Goal: Transaction & Acquisition: Purchase product/service

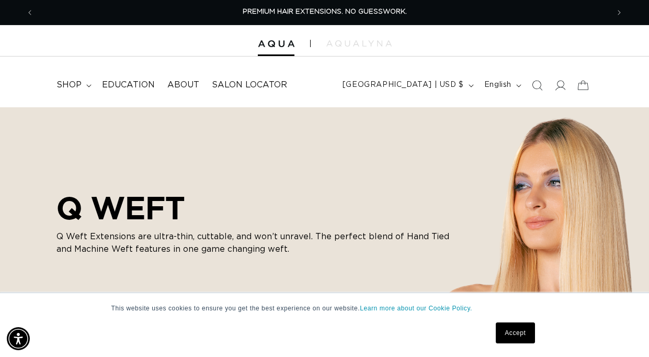
click at [511, 327] on link "Accept" at bounding box center [515, 332] width 39 height 21
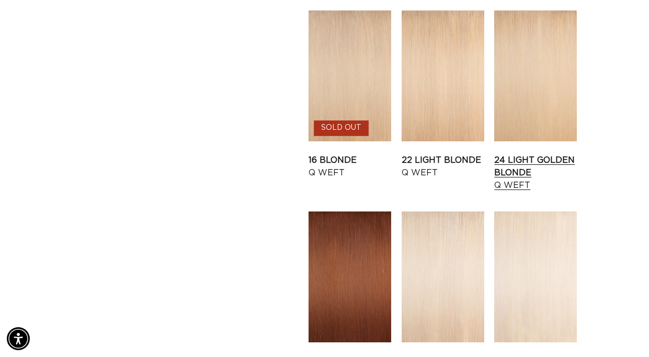
scroll to position [0, 575]
click at [522, 172] on link "24 Light Golden Blonde Q Weft" at bounding box center [535, 173] width 83 height 38
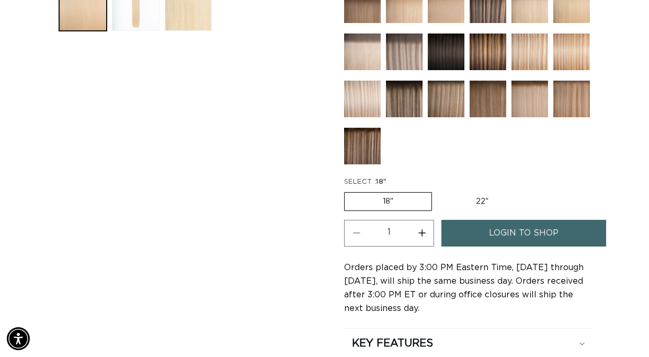
scroll to position [444, 0]
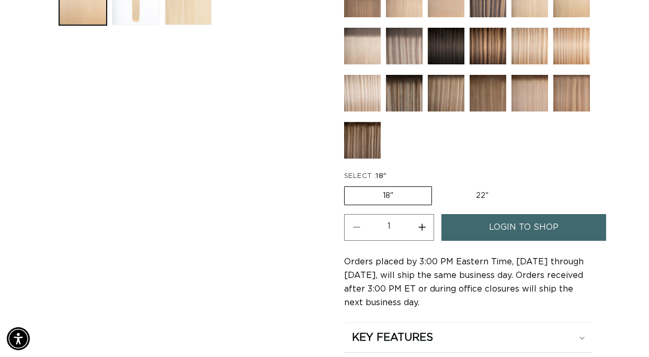
click at [419, 184] on fieldset "SELECT : 18" 18" Variant sold out or unavailable 22" Variant sold out or unavai…" at bounding box center [459, 188] width 230 height 35
click at [417, 194] on label "18" Variant sold out or unavailable" at bounding box center [388, 195] width 88 height 19
click at [347, 185] on input "18" Variant sold out or unavailable" at bounding box center [347, 184] width 1 height 1
click at [417, 194] on label "18" Variant sold out or unavailable" at bounding box center [388, 195] width 88 height 19
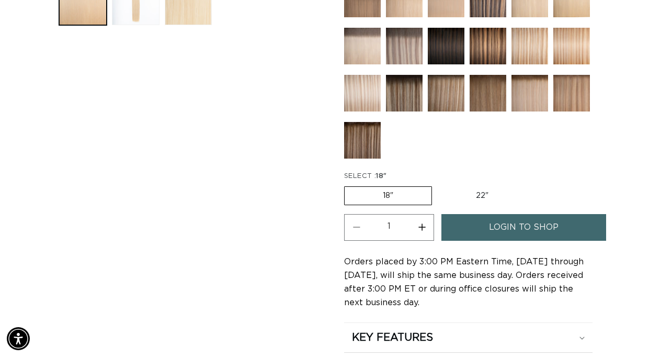
click at [347, 185] on input "18" Variant sold out or unavailable" at bounding box center [347, 184] width 1 height 1
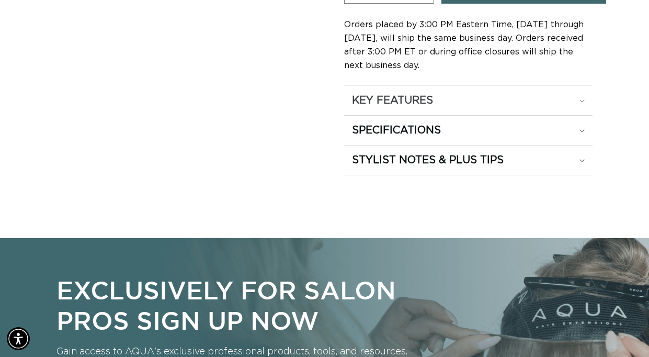
click at [578, 98] on div "KEY FEATURES" at bounding box center [468, 101] width 233 height 14
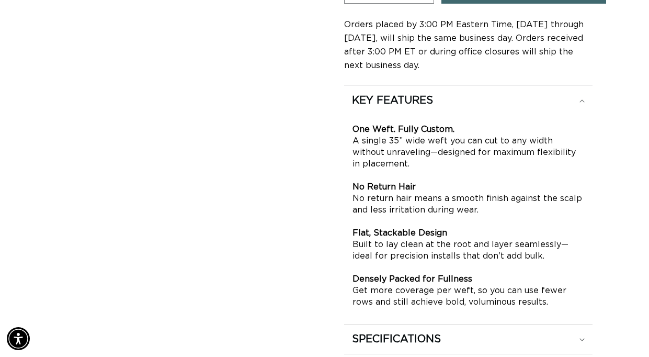
scroll to position [0, 1150]
click at [583, 99] on icon at bounding box center [582, 100] width 5 height 3
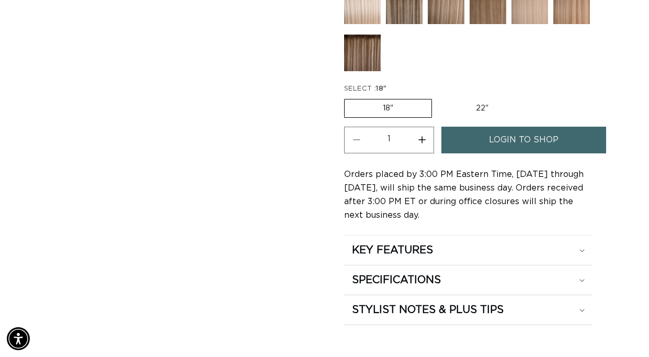
scroll to position [0, 0]
click at [421, 140] on button "Increase quantity for 24 Light Golden Blonde - Q Weft" at bounding box center [422, 140] width 24 height 27
type input "2"
click at [490, 139] on span "login to shop" at bounding box center [524, 140] width 70 height 27
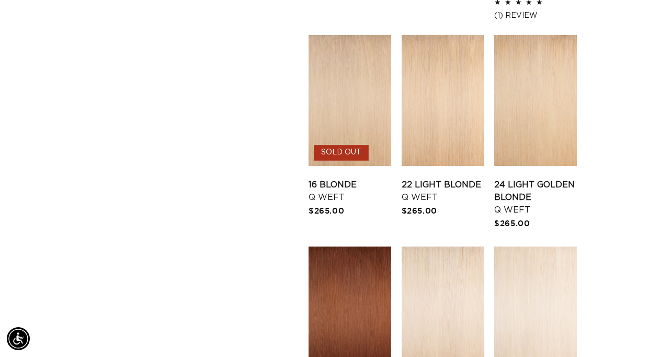
scroll to position [1010, 0]
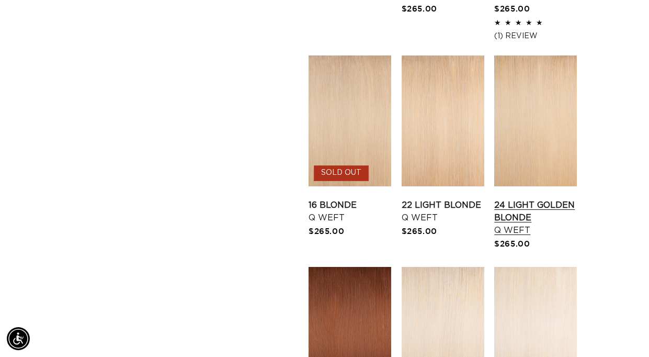
click at [521, 236] on link "24 Light Golden Blonde Q Weft" at bounding box center [535, 218] width 83 height 38
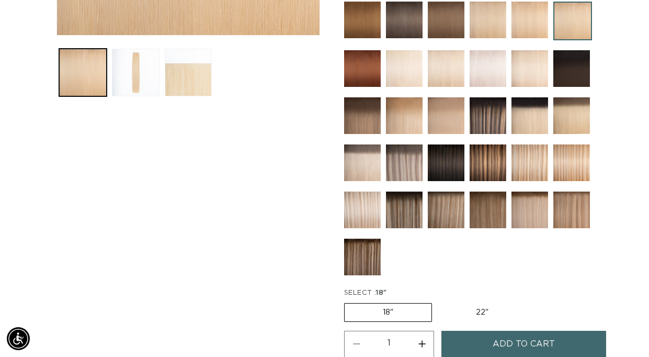
scroll to position [372, 0]
click at [423, 343] on button "Increase quantity for 24 Light Golden Blonde - Q Weft" at bounding box center [422, 344] width 24 height 27
type input "2"
click at [478, 348] on button "Add to cart" at bounding box center [524, 344] width 165 height 27
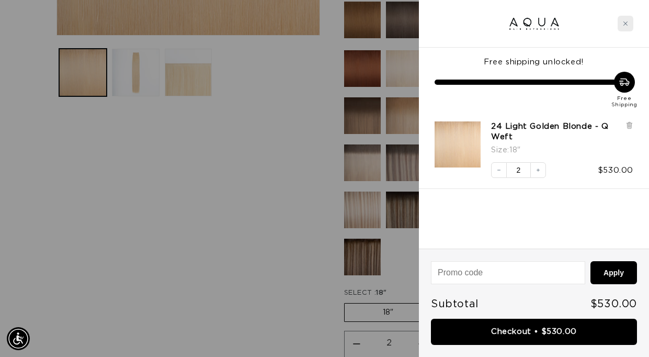
scroll to position [0, 0]
click at [623, 23] on icon "Close cart" at bounding box center [625, 23] width 5 height 5
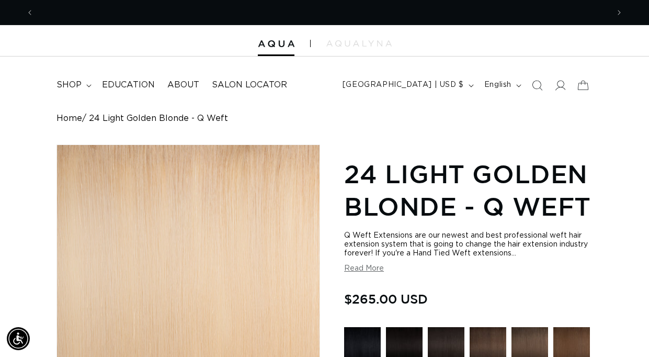
scroll to position [0, 1150]
